Goal: Navigation & Orientation: Find specific page/section

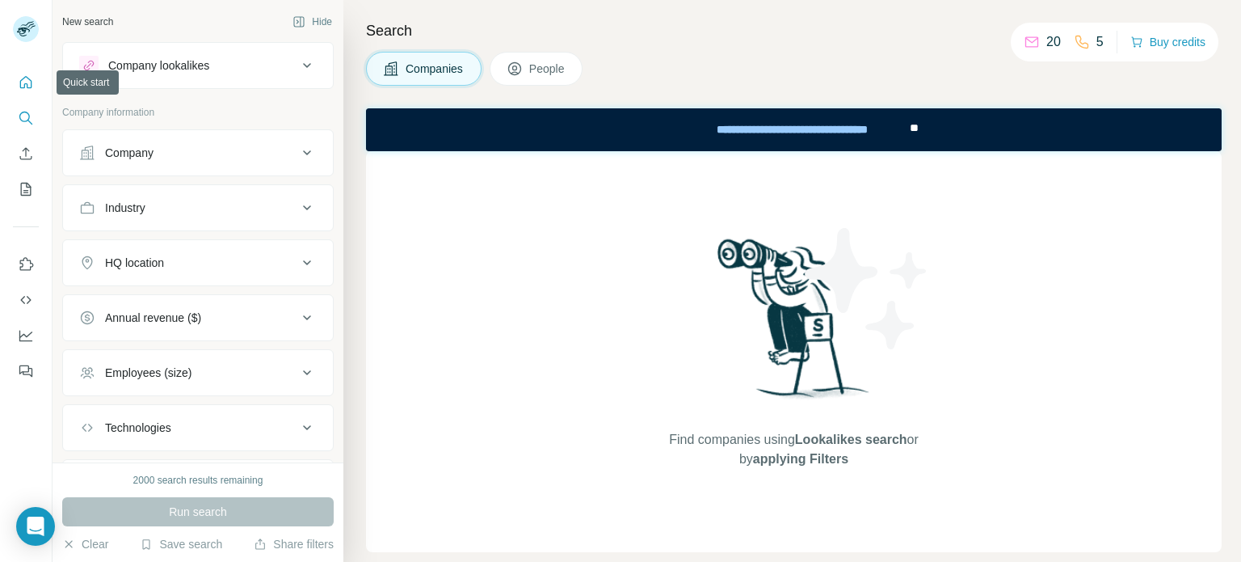
click at [36, 81] on button "Quick start" at bounding box center [26, 82] width 26 height 29
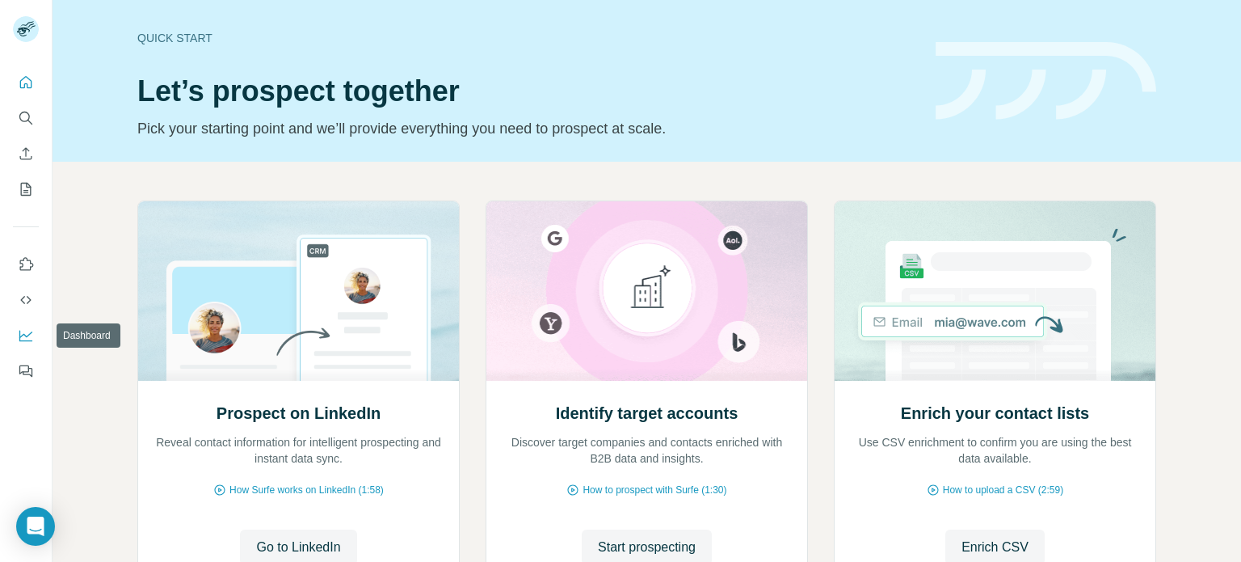
click at [30, 333] on icon "Dashboard" at bounding box center [25, 334] width 13 height 6
